Goal: Transaction & Acquisition: Register for event/course

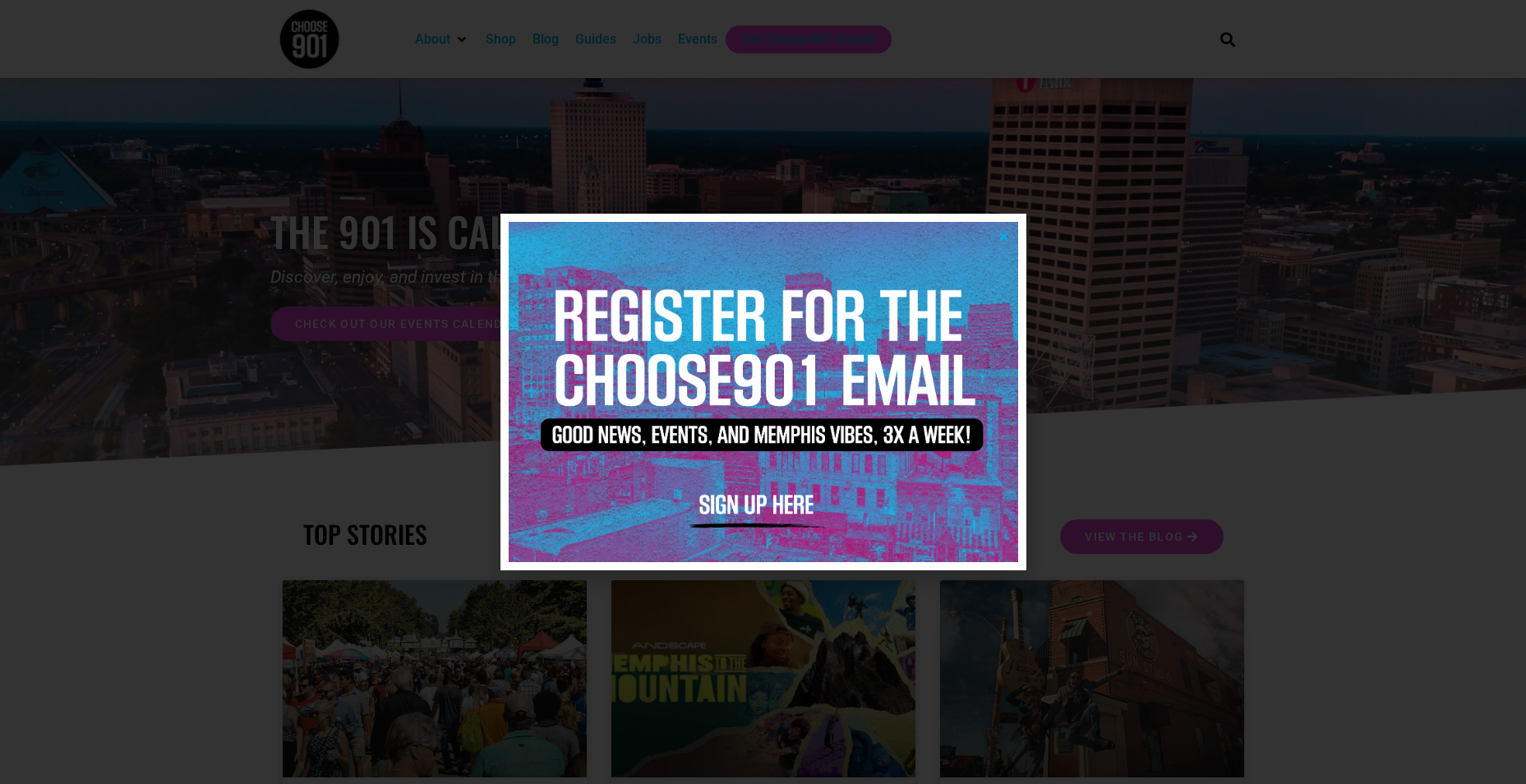
click at [1009, 237] on icon "Close" at bounding box center [1004, 236] width 12 height 12
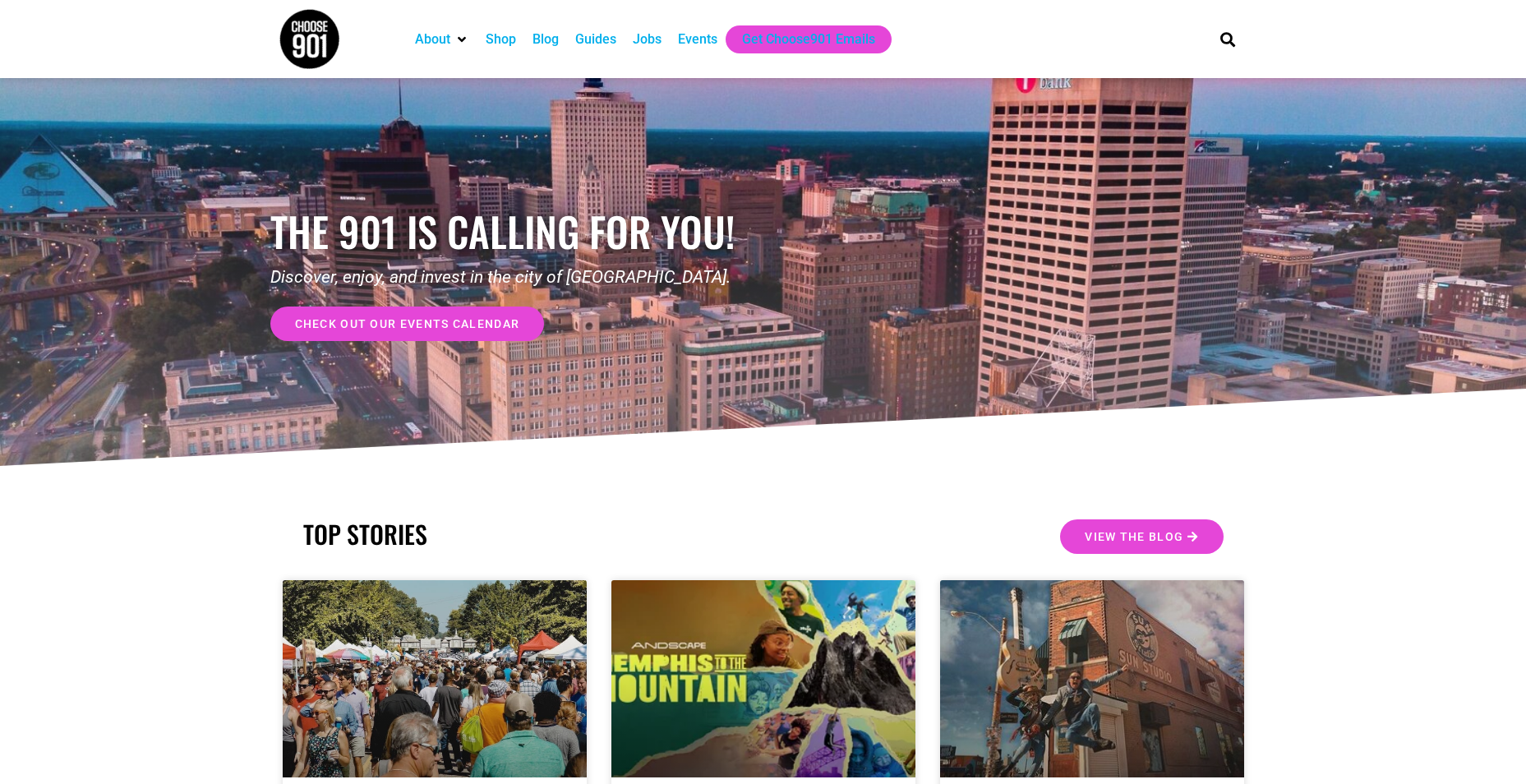
click at [459, 323] on span "check out our events calendar" at bounding box center [407, 323] width 226 height 12
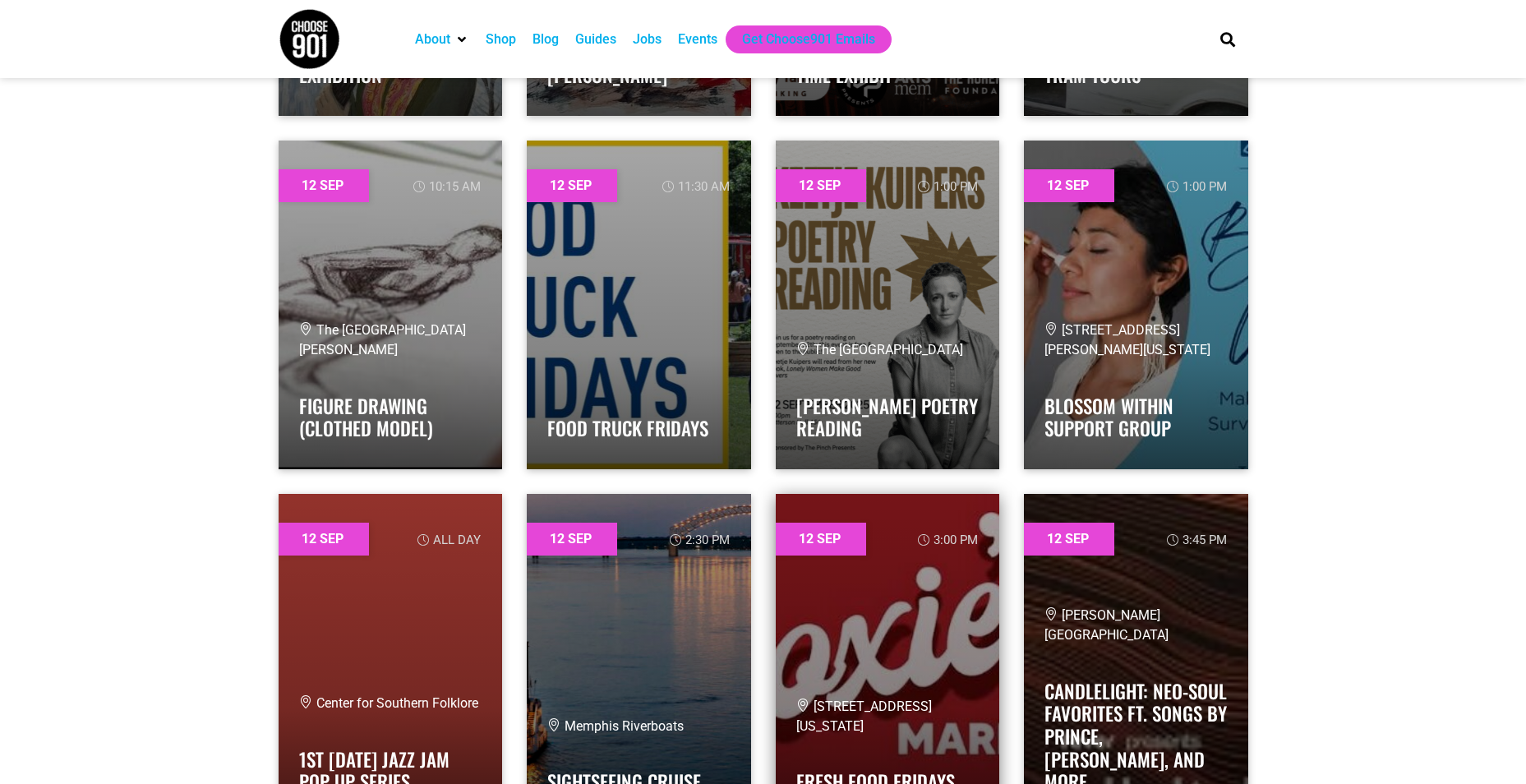
scroll to position [7394, 0]
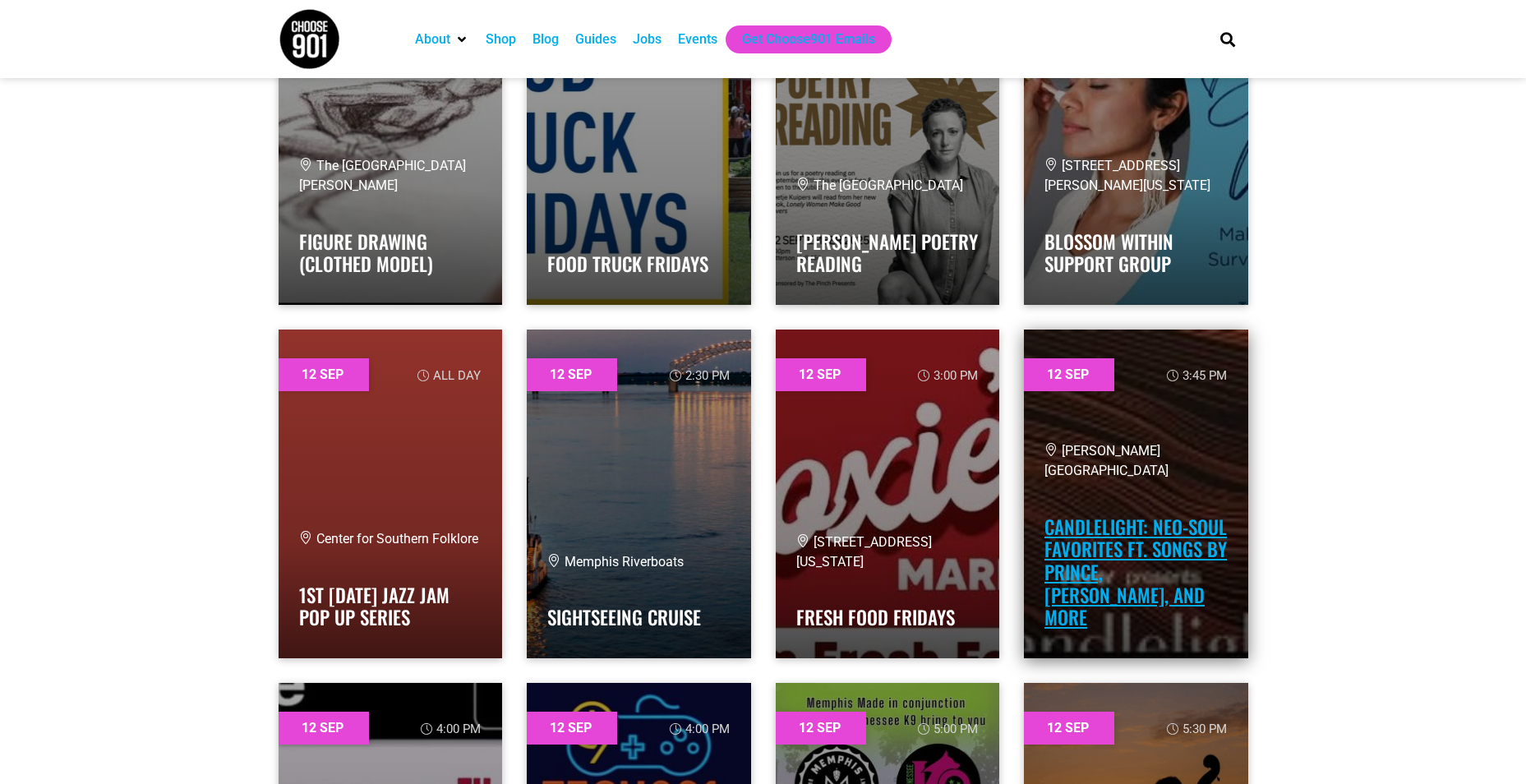
click at [1108, 567] on link "Candlelight: Neo-Soul Favorites ft. Songs by Prince, Childish Gambino, and More" at bounding box center [1136, 571] width 183 height 118
